Goal: Transaction & Acquisition: Purchase product/service

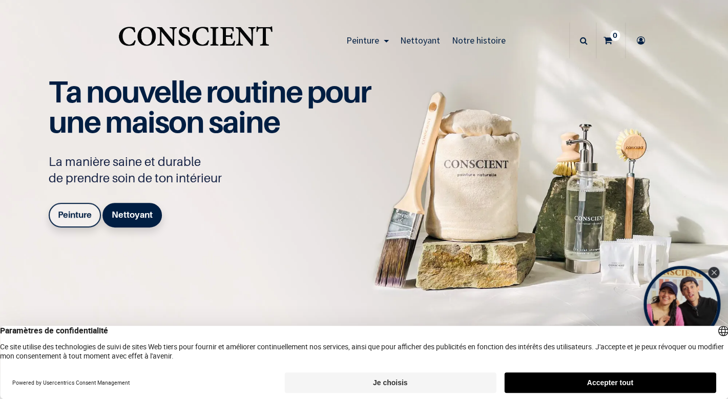
click at [79, 223] on link "Peinture" at bounding box center [75, 215] width 52 height 25
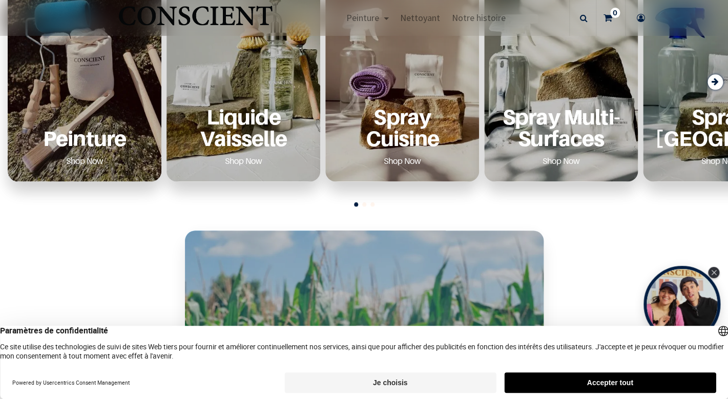
scroll to position [464, 0]
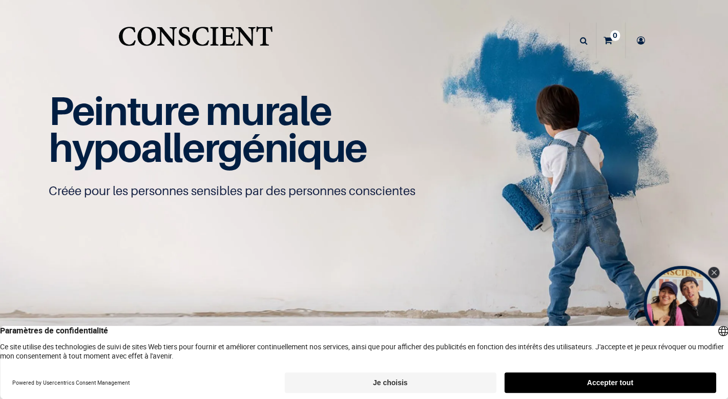
click at [526, 383] on button "Accepter tout" at bounding box center [609, 382] width 211 height 20
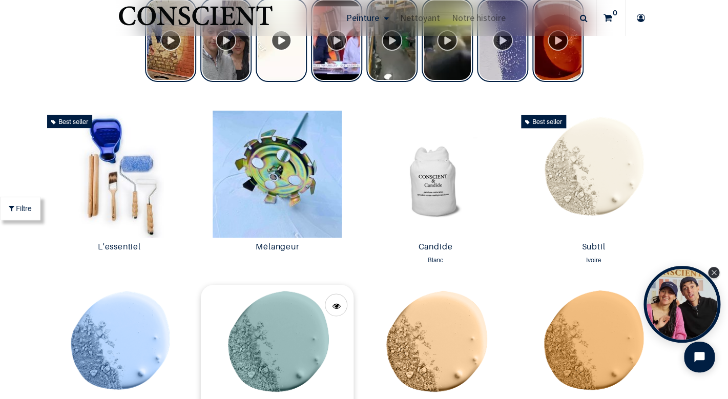
scroll to position [454, 0]
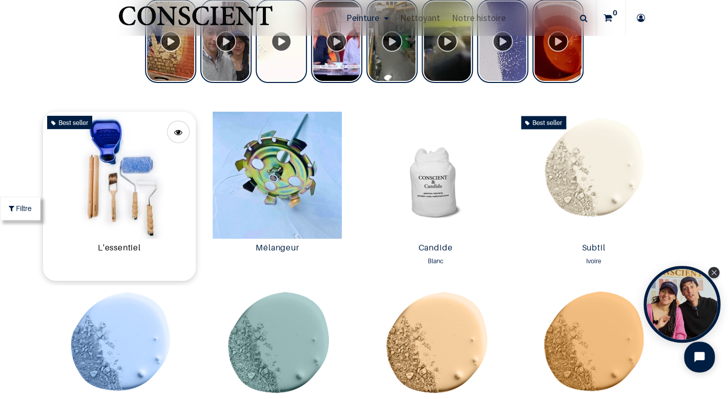
click at [147, 249] on link "L'essentiel" at bounding box center [119, 249] width 144 height 12
click at [308, 182] on img at bounding box center [277, 175] width 153 height 127
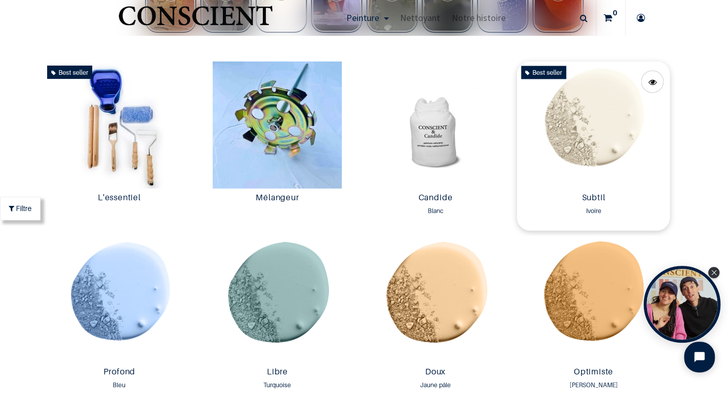
scroll to position [516, 0]
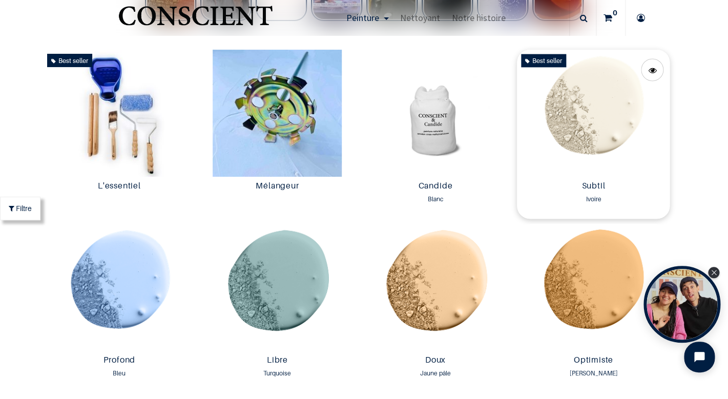
click at [602, 123] on img at bounding box center [593, 113] width 153 height 127
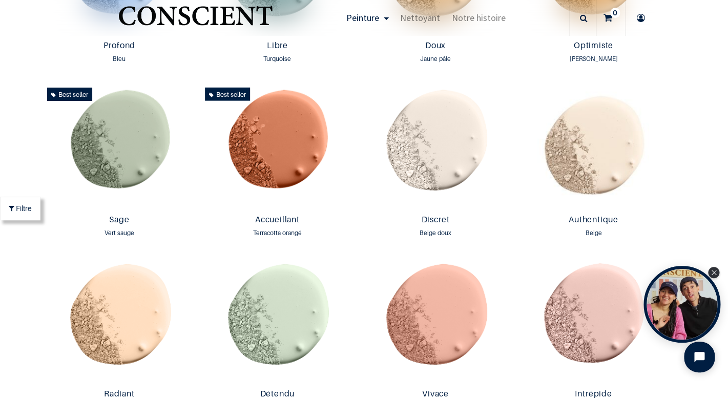
scroll to position [831, 0]
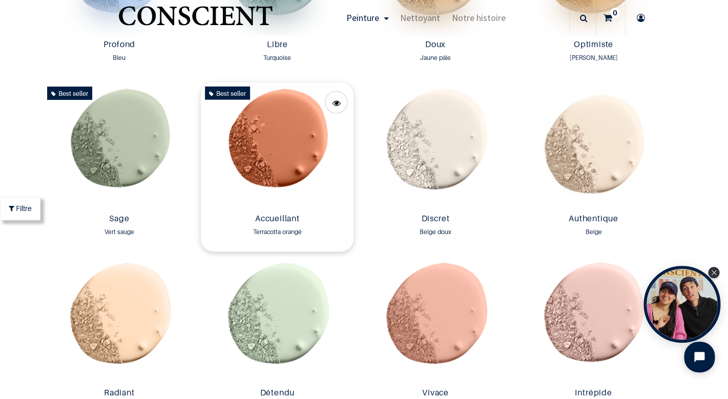
click at [274, 127] on img at bounding box center [277, 145] width 153 height 127
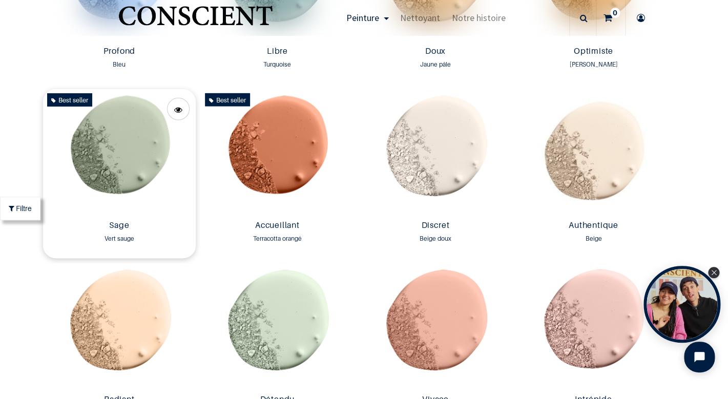
scroll to position [824, 0]
click at [140, 146] on img at bounding box center [119, 153] width 153 height 127
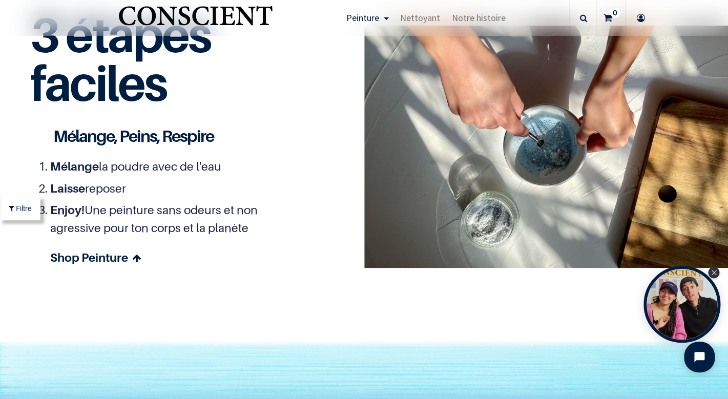
scroll to position [2823, 0]
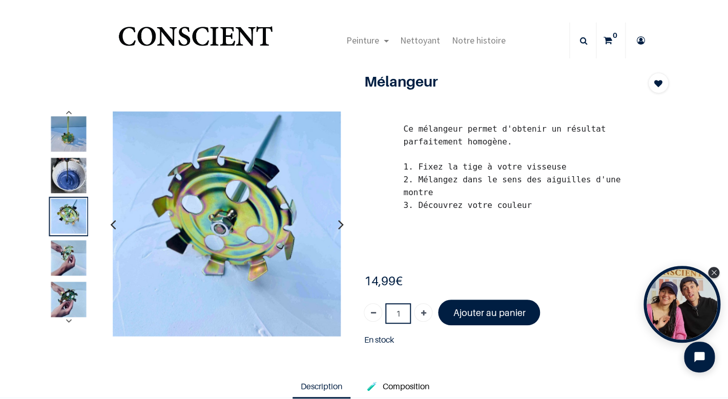
click at [68, 181] on img at bounding box center [68, 175] width 35 height 35
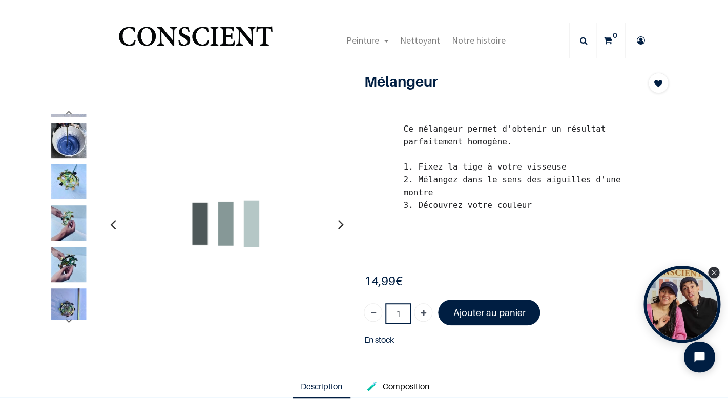
click at [72, 221] on img at bounding box center [68, 222] width 35 height 35
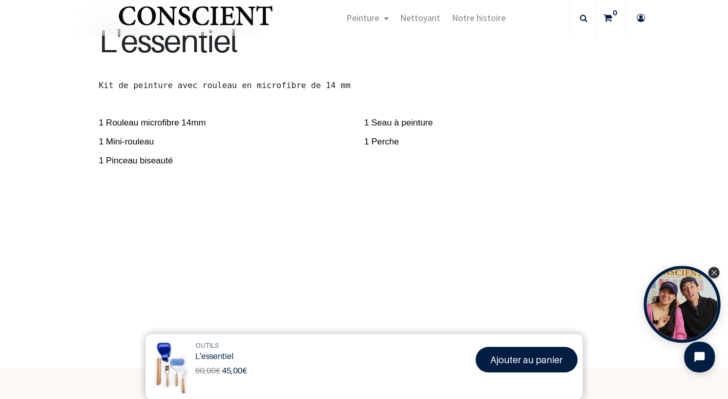
scroll to position [329, 0]
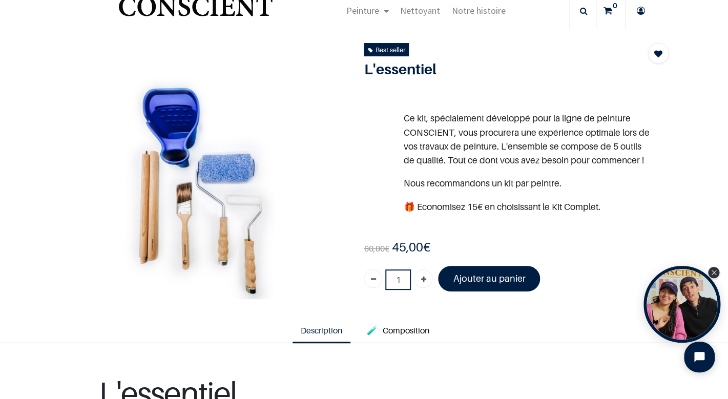
scroll to position [28, 0]
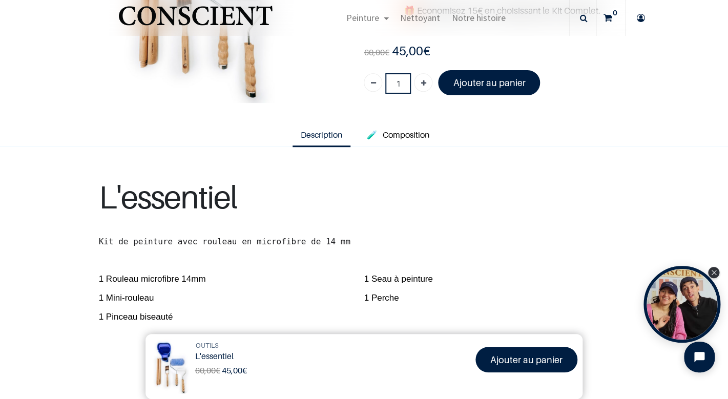
scroll to position [163, 0]
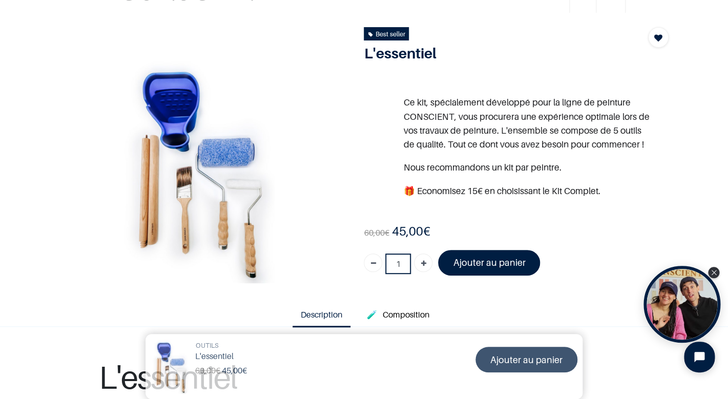
scroll to position [45, 0]
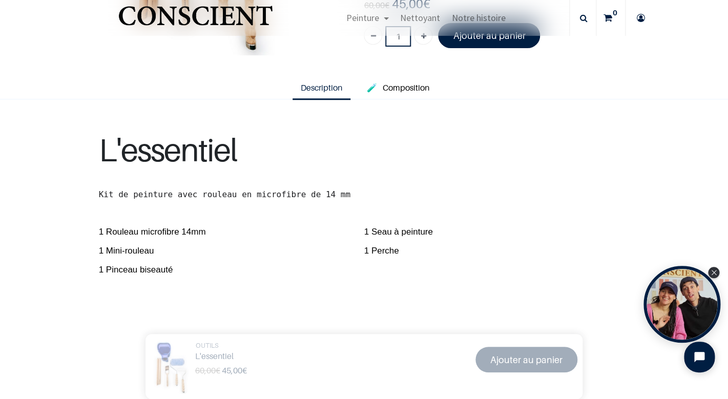
scroll to position [213, 0]
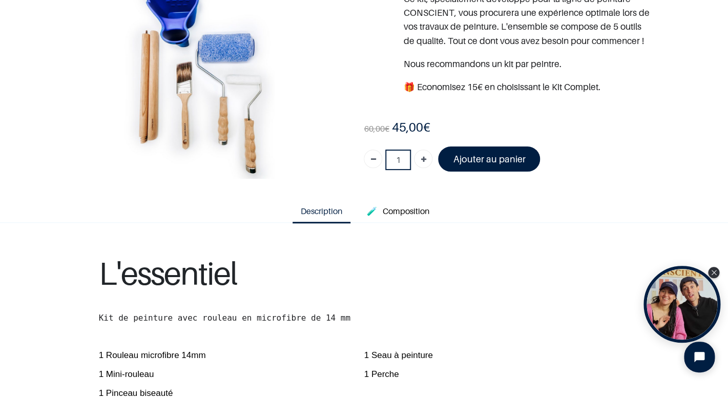
scroll to position [95, 0]
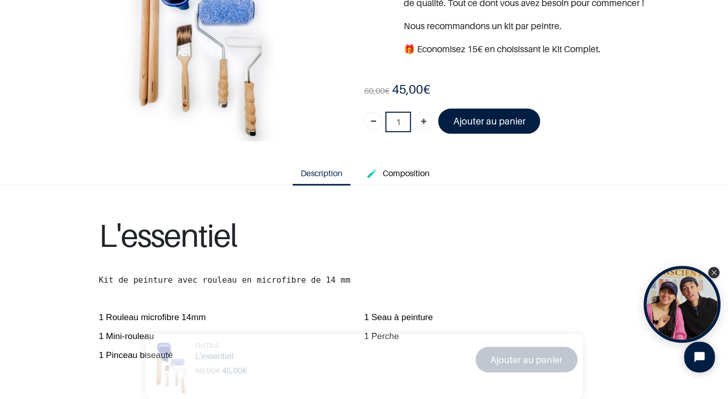
scroll to position [129, 0]
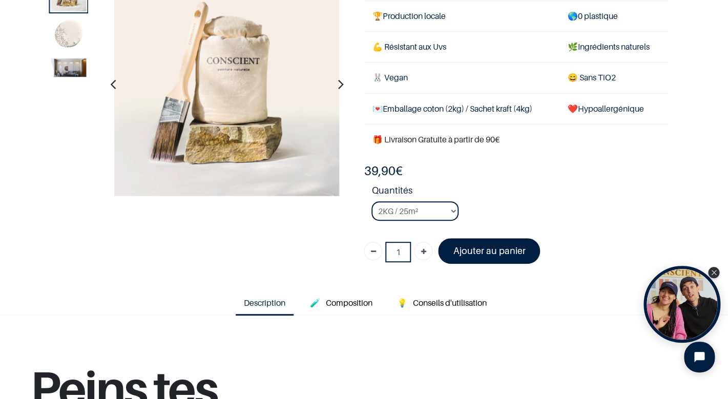
scroll to position [79, 0]
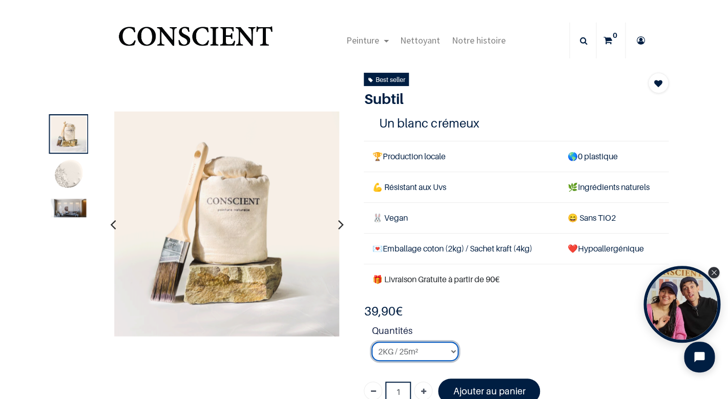
select select "127"
click option "8KG / 100m²" at bounding box center [0, 0] width 0 height 0
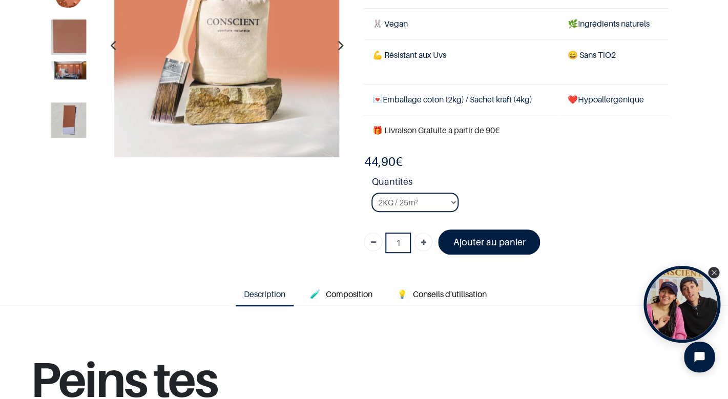
scroll to position [119, 0]
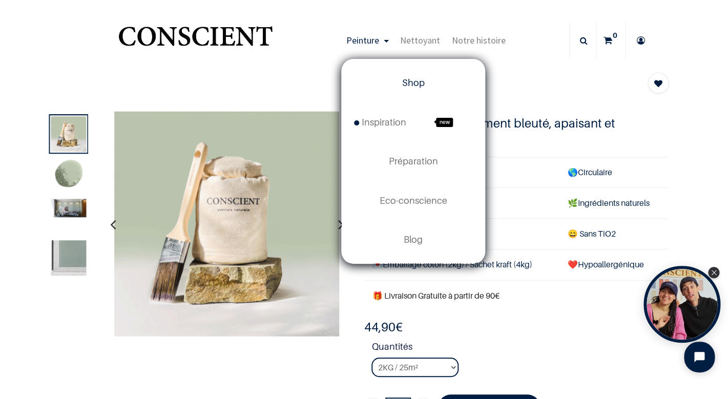
click at [387, 77] on link "Shop" at bounding box center [412, 82] width 143 height 39
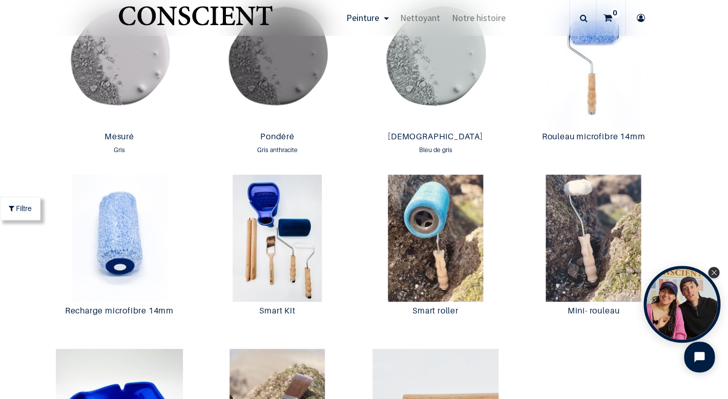
scroll to position [1784, 0]
click at [584, 129] on div "Rouleau microfibre 14mm 19,99 € 19,99 € 19,99 € 19.990000000000002 EUR" at bounding box center [593, 148] width 153 height 42
click at [577, 57] on img at bounding box center [593, 63] width 153 height 127
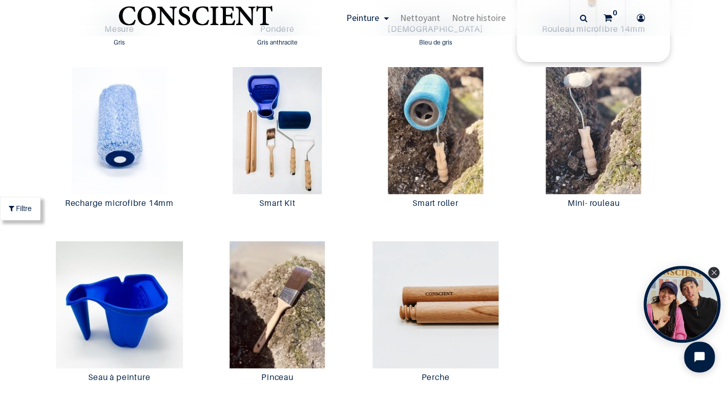
scroll to position [1896, 0]
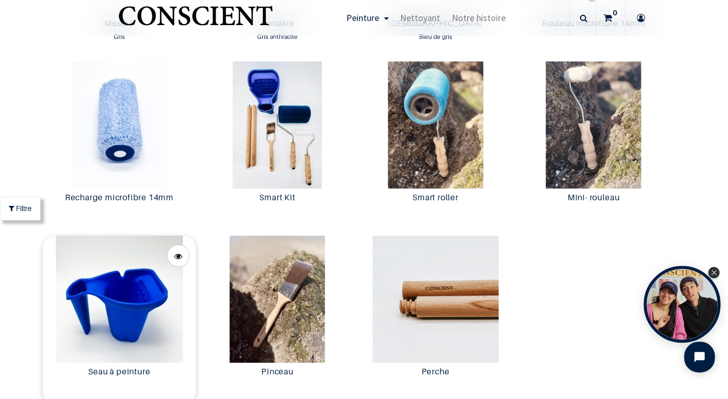
click at [136, 309] on img at bounding box center [119, 299] width 153 height 127
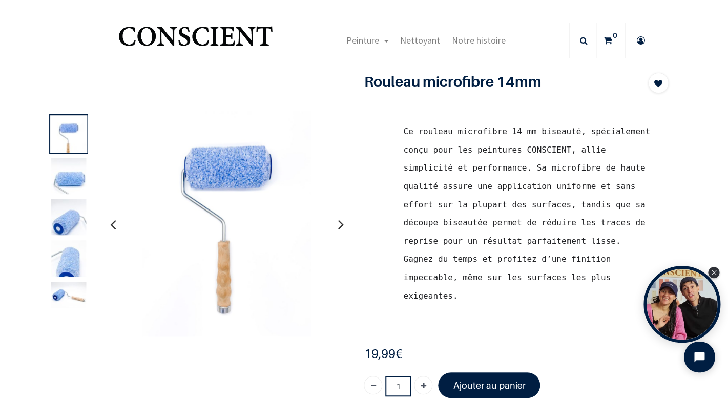
scroll to position [13, 0]
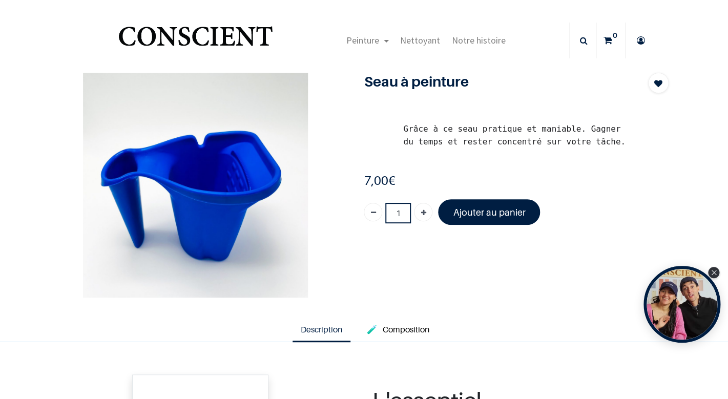
scroll to position [69, 0]
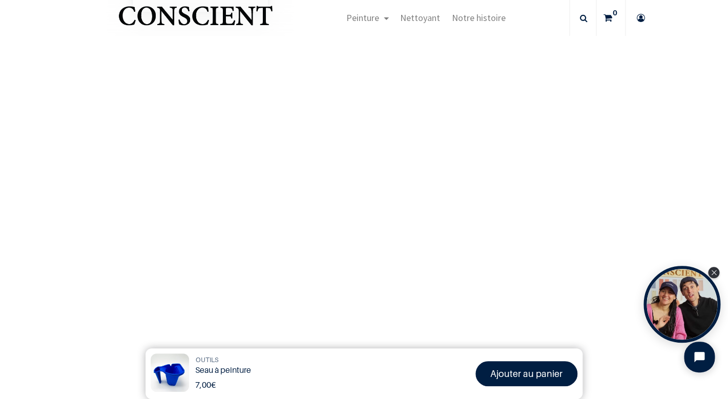
scroll to position [471, 0]
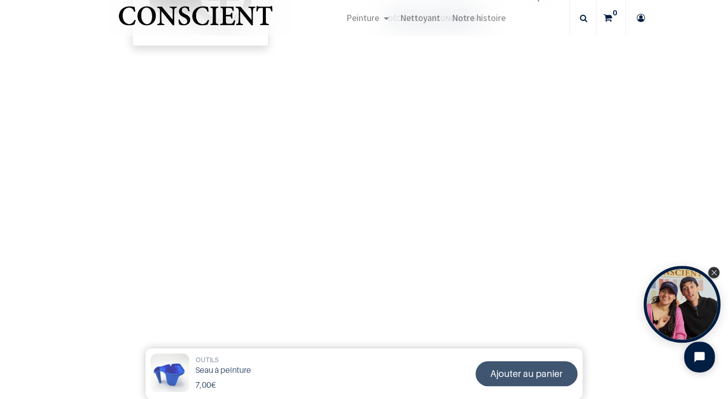
scroll to position [398, 0]
